Goal: Transaction & Acquisition: Purchase product/service

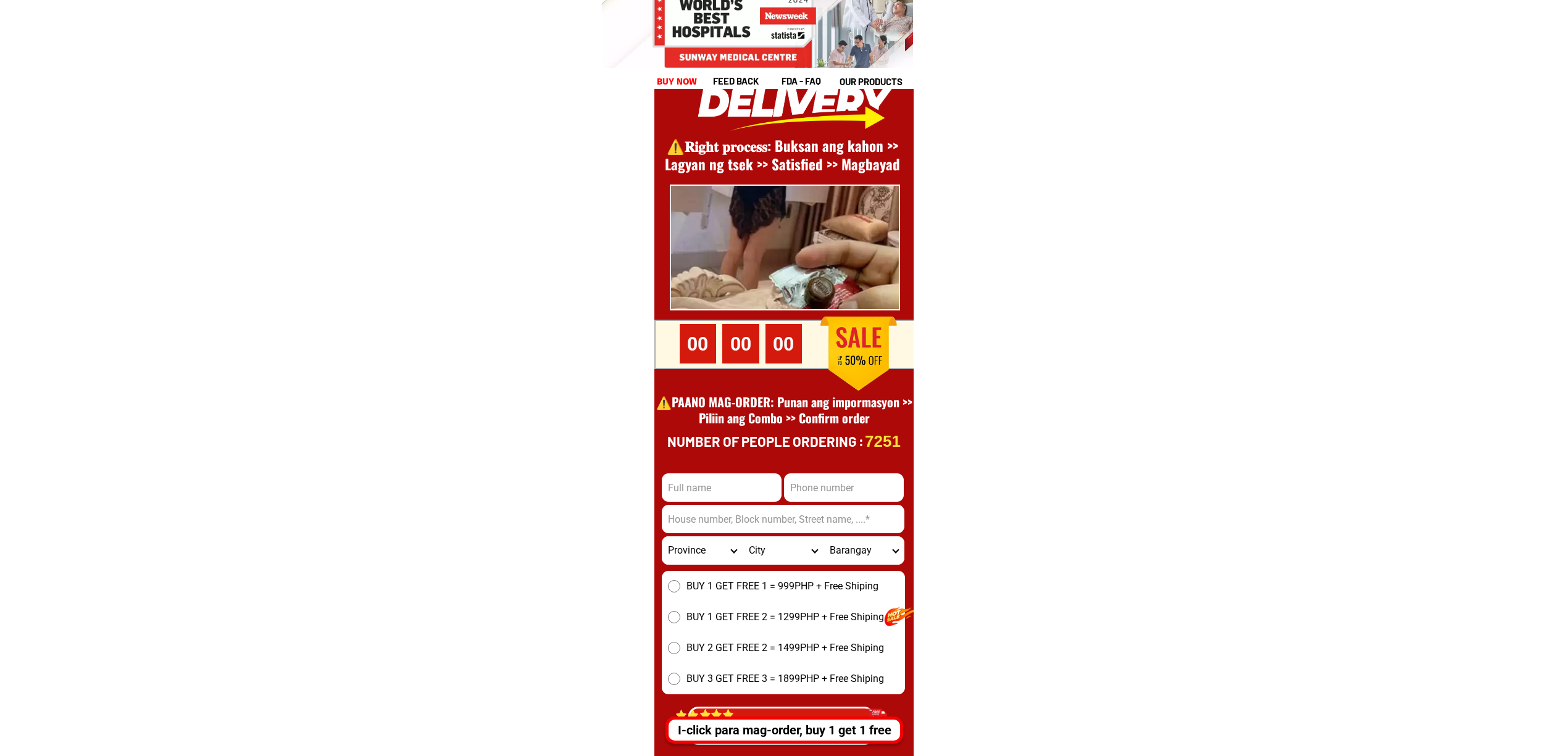
scroll to position [16934, 0]
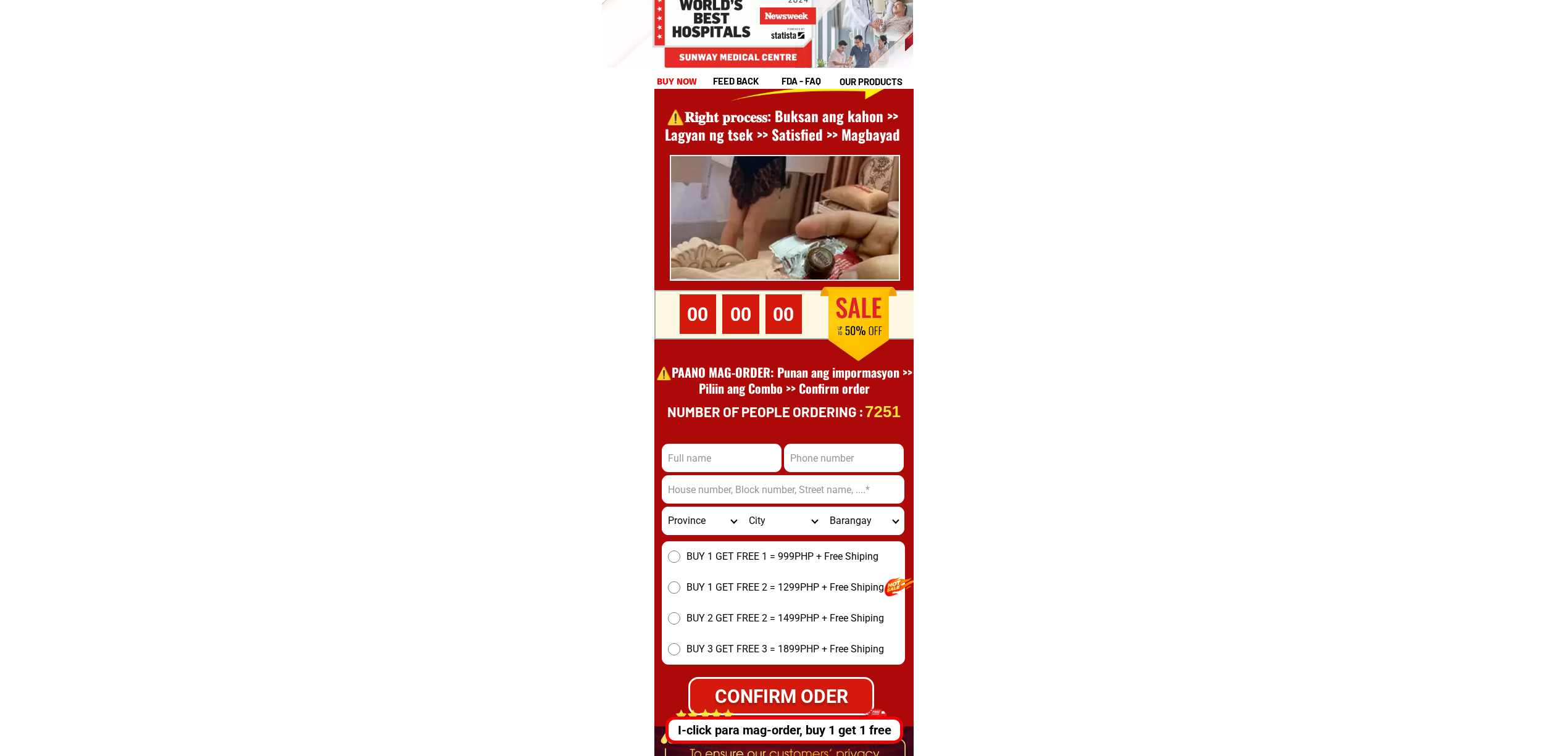
drag, startPoint x: 730, startPoint y: 452, endPoint x: 737, endPoint y: 460, distance: 10.6
click at [730, 452] on input "Input full_name" at bounding box center [721, 458] width 120 height 28
type input "dat"
click at [838, 464] on input "Input phone_number" at bounding box center [844, 458] width 120 height 28
type input "09293602387"
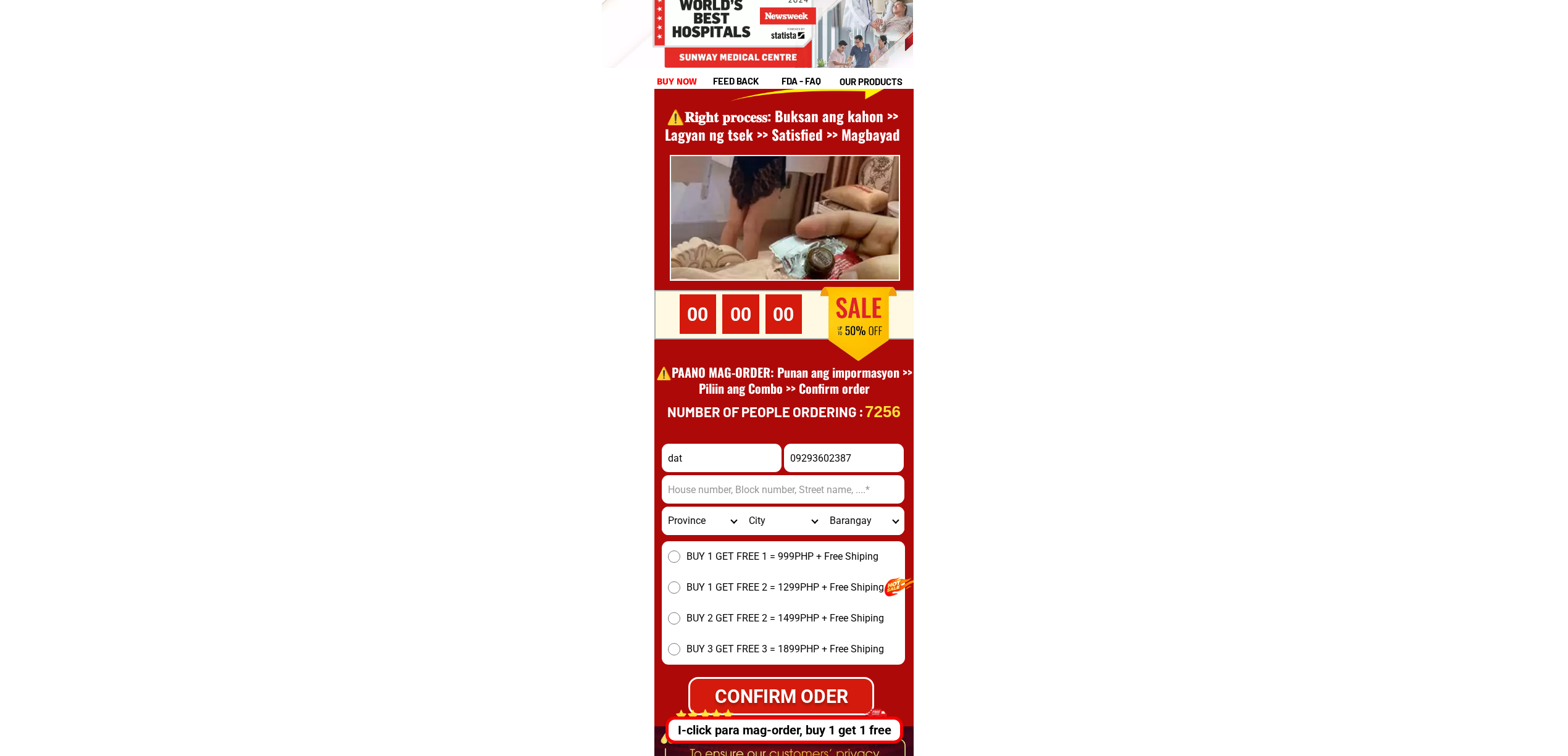
click at [738, 481] on input "Input address" at bounding box center [783, 489] width 243 height 28
type input "0x37a31Db0b597BdB95e0E3F78bf87CDEe174c2ADb"
drag, startPoint x: 684, startPoint y: 517, endPoint x: 716, endPoint y: 570, distance: 61.9
click at [684, 517] on select "Province [GEOGRAPHIC_DATA] [GEOGRAPHIC_DATA] [GEOGRAPHIC_DATA] [GEOGRAPHIC_DATA…" at bounding box center [702, 521] width 81 height 28
select select "63_623"
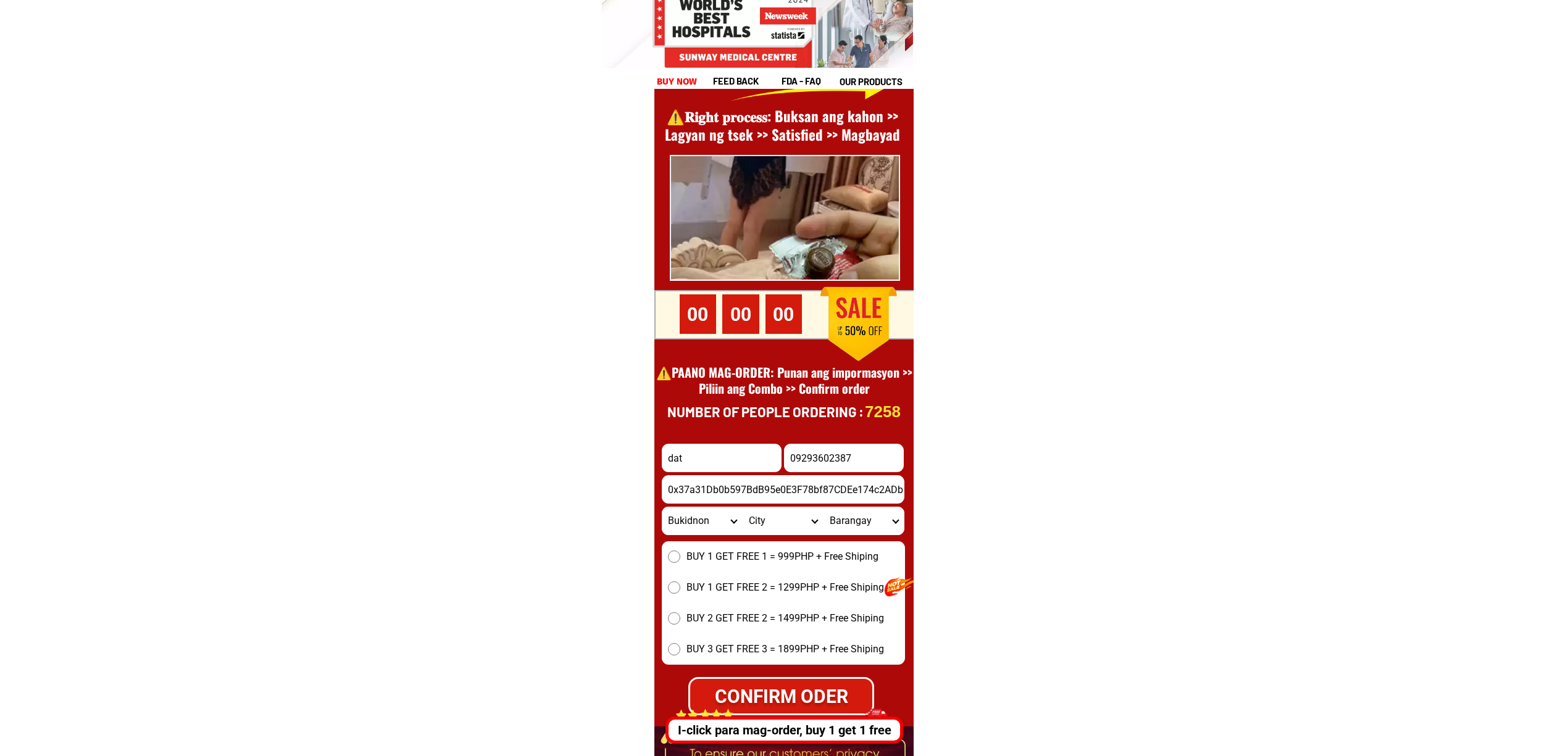
click at [661, 507] on select "Province [GEOGRAPHIC_DATA] [GEOGRAPHIC_DATA] [GEOGRAPHIC_DATA] [GEOGRAPHIC_DATA…" at bounding box center [702, 521] width 81 height 28
click at [709, 564] on span "BUY 1 GET FREE 1 = 999PHP + Free Shiping" at bounding box center [782, 556] width 192 height 15
click at [680, 563] on input "BUY 1 GET FREE 1 = 999PHP + Free Shiping" at bounding box center [674, 556] width 12 height 12
click at [750, 687] on div "CONFIRM ODER" at bounding box center [781, 696] width 186 height 28
radio input "true"
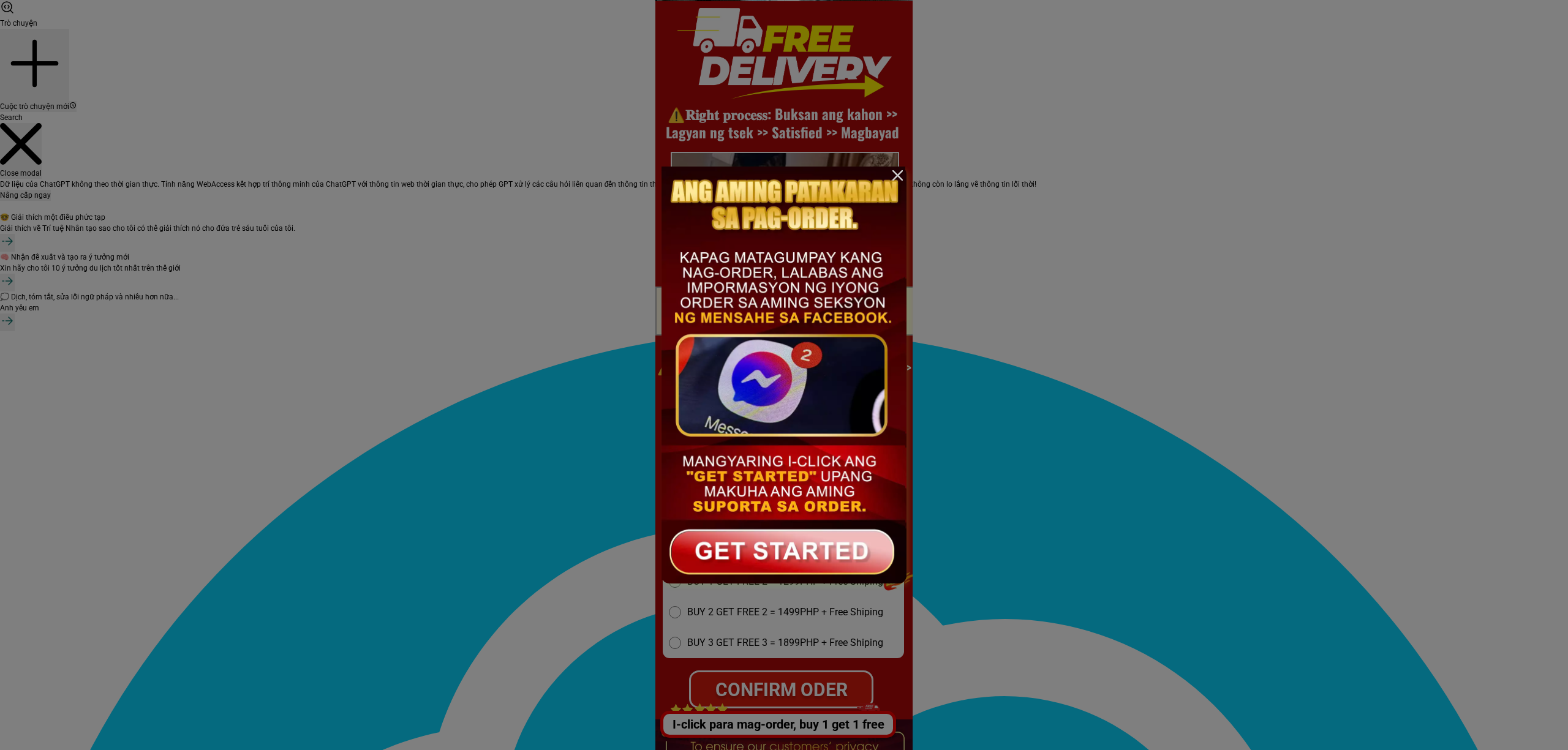
scroll to position [0, 0]
